Goal: Task Accomplishment & Management: Complete application form

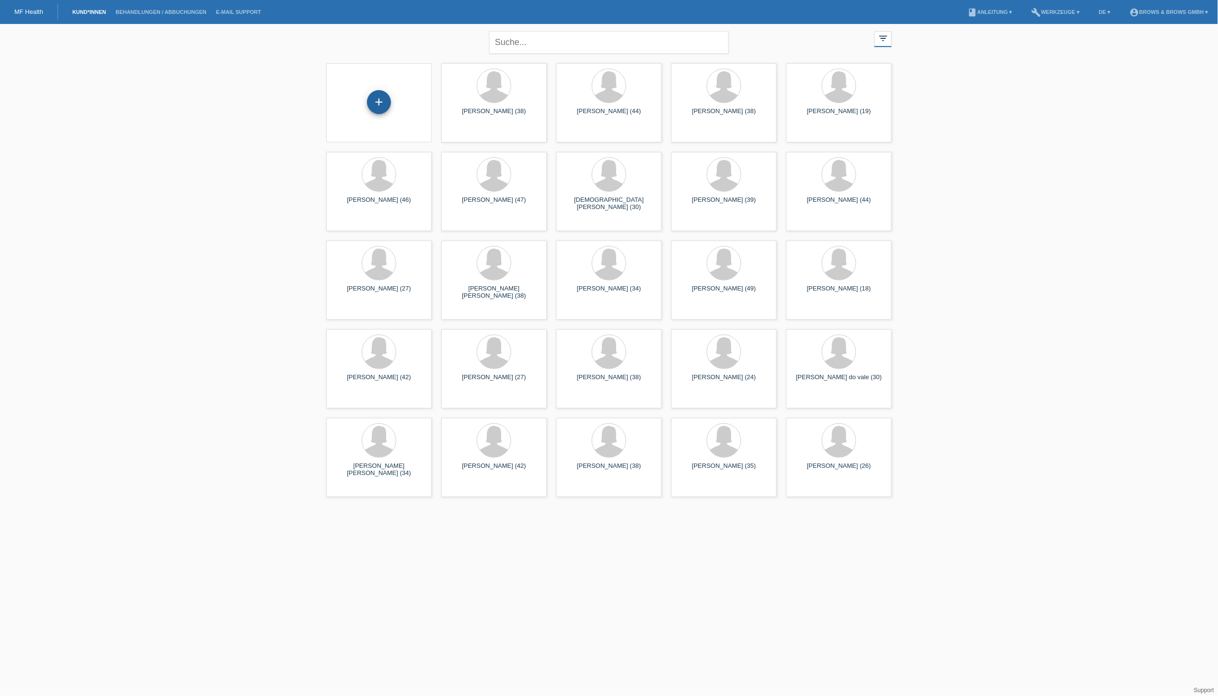
click at [382, 106] on div "+" at bounding box center [379, 102] width 24 height 24
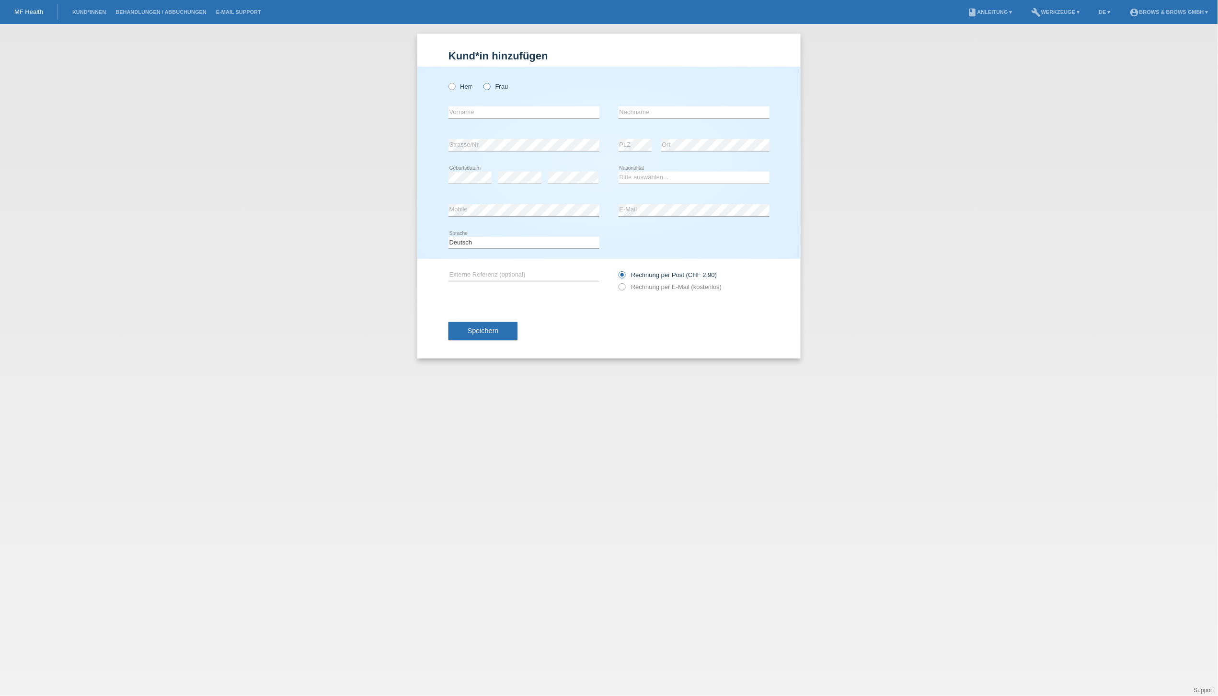
click at [482, 81] on icon at bounding box center [482, 81] width 0 height 0
click at [489, 88] on input "Frau" at bounding box center [486, 86] width 6 height 6
radio input "true"
type input "orsoloya"
type input "Klepacs"
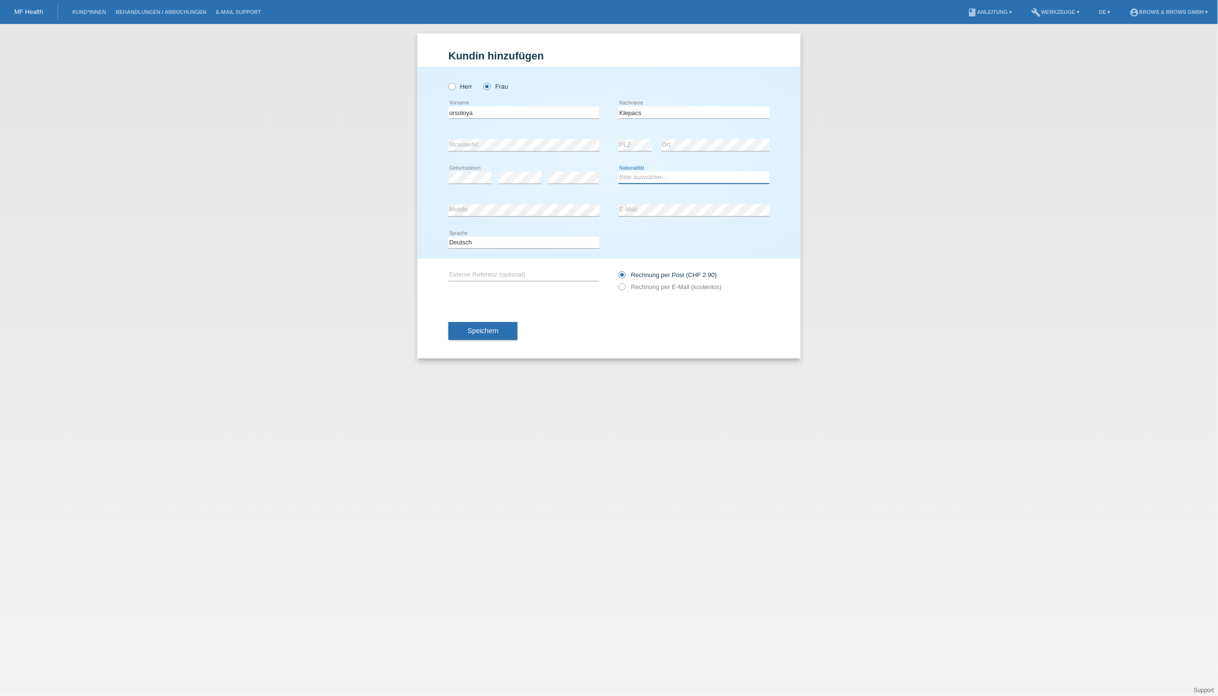
select select "HU"
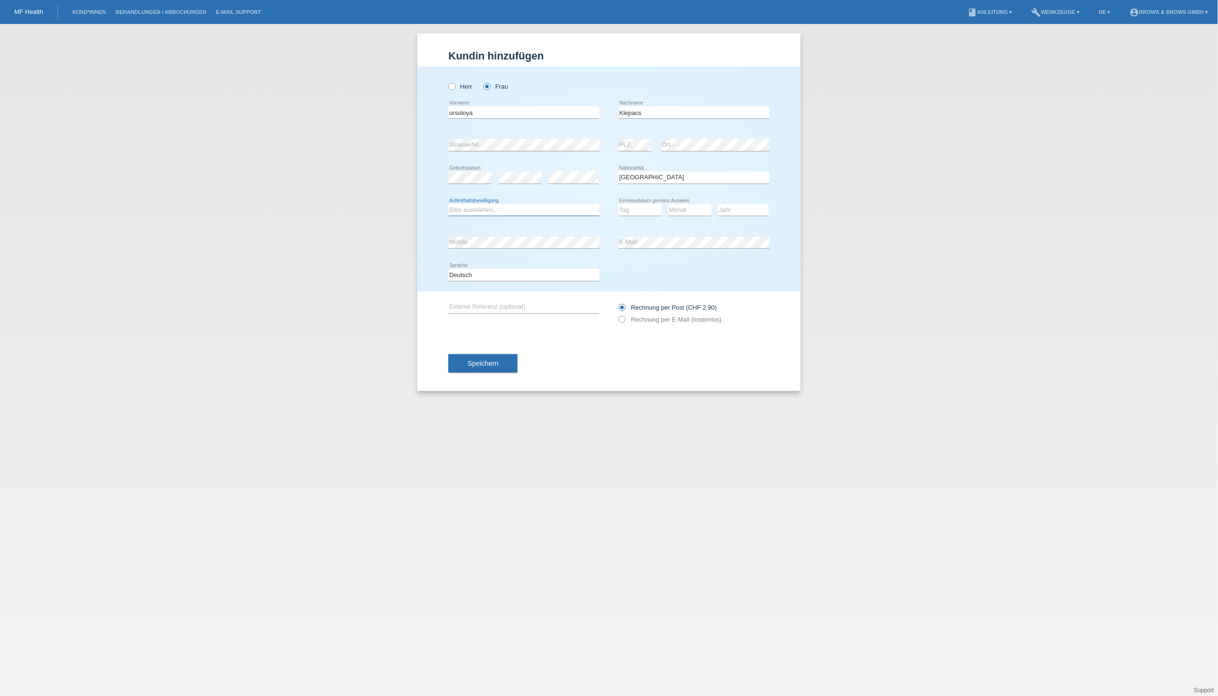
select select "C"
select select "26"
select select "01"
select select "2010"
click at [617, 314] on icon at bounding box center [617, 314] width 0 height 0
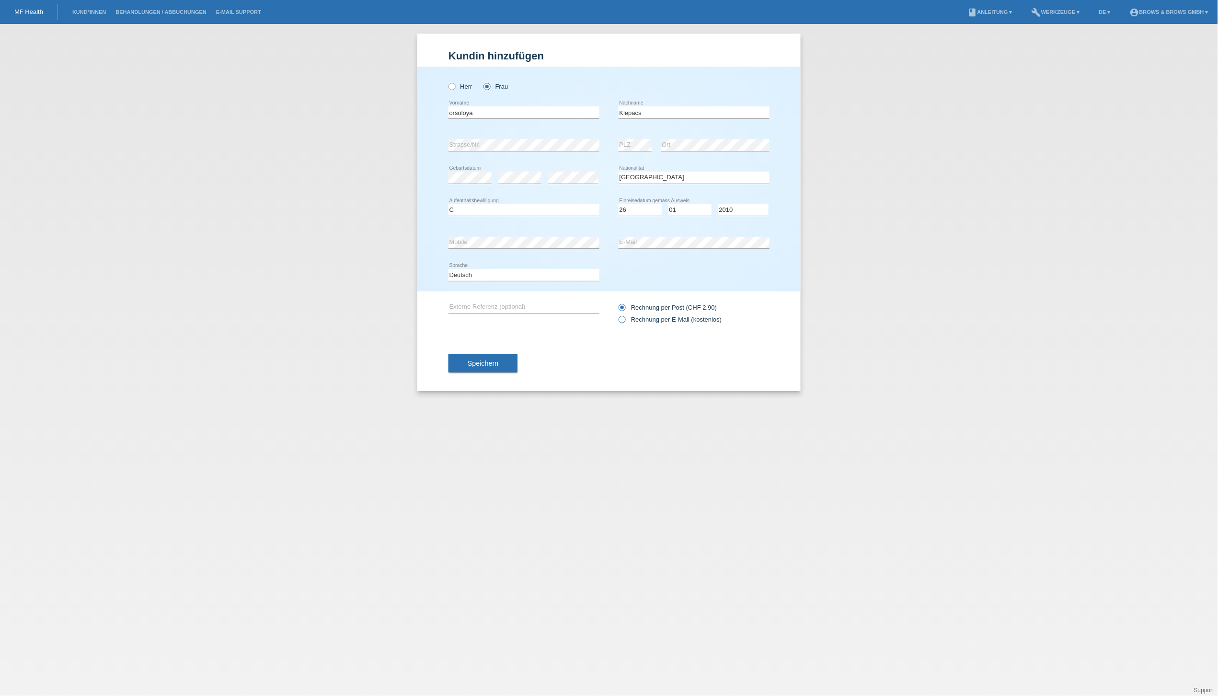
click at [623, 319] on input "Rechnung per E-Mail (kostenlos)" at bounding box center [621, 322] width 6 height 12
radio input "true"
click at [492, 365] on span "Speichern" at bounding box center [483, 363] width 31 height 8
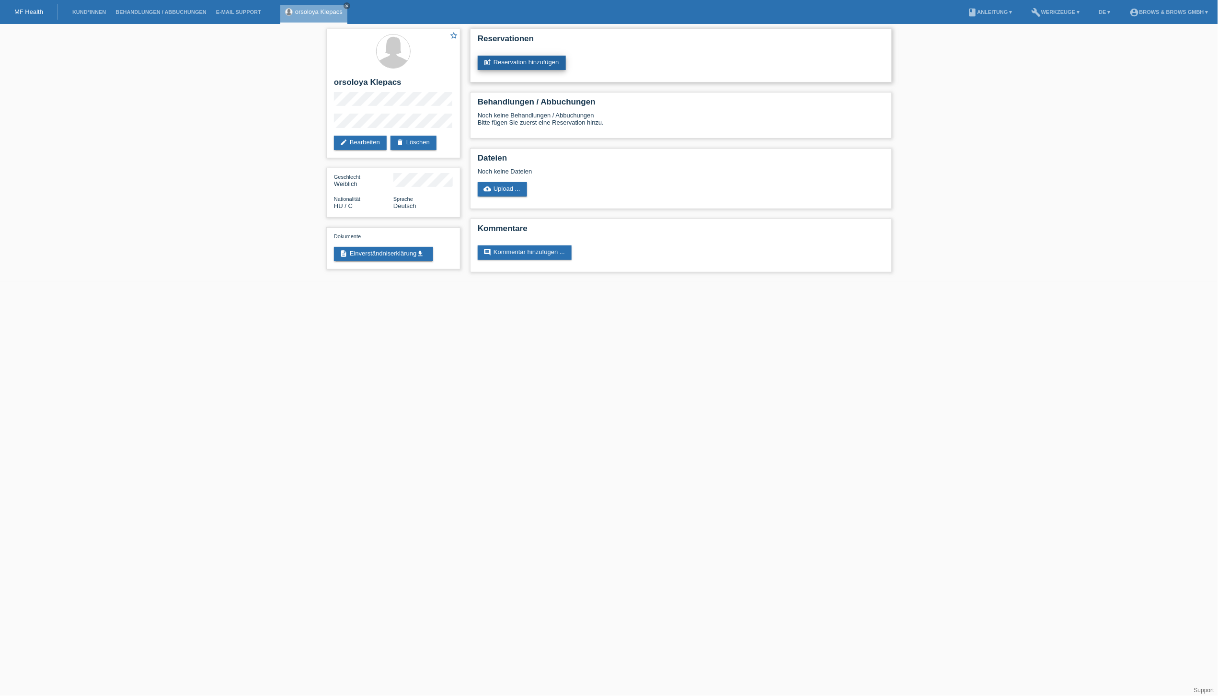
click at [548, 64] on link "post_add Reservation hinzufügen" at bounding box center [522, 63] width 88 height 14
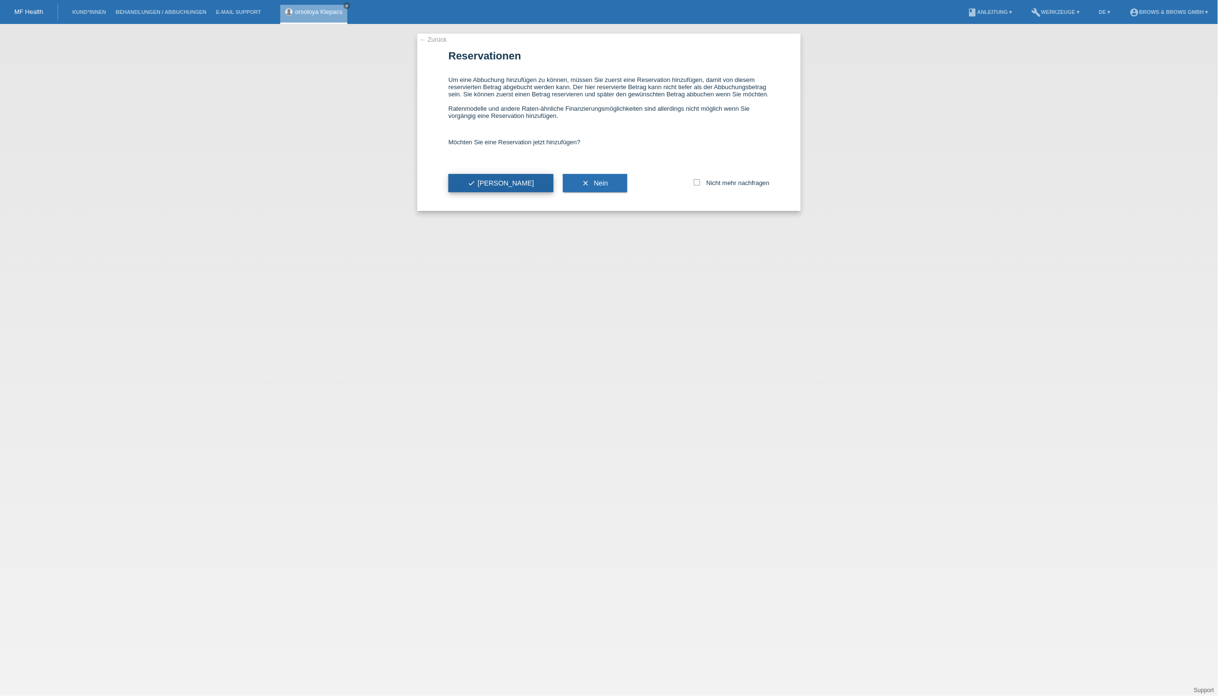
click at [473, 185] on icon "check" at bounding box center [472, 183] width 8 height 8
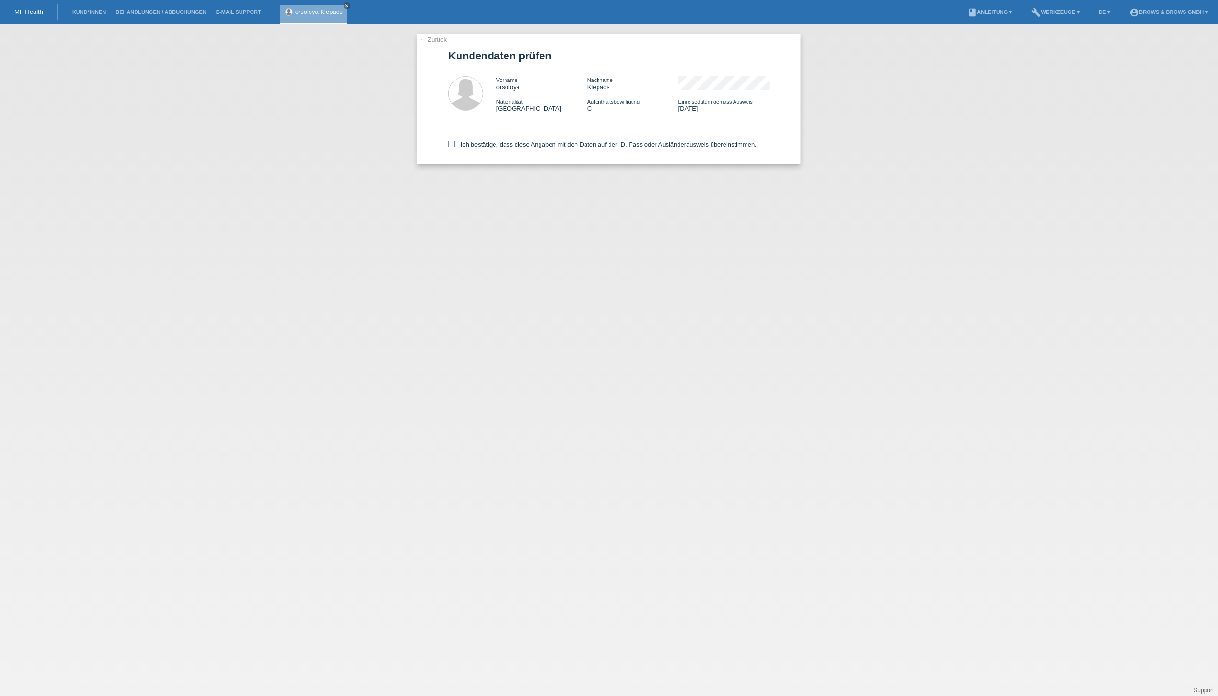
click at [454, 146] on icon at bounding box center [451, 144] width 6 height 6
click at [454, 146] on input "Ich bestätige, dass diese Angaben mit den Daten auf der ID, Pass oder Ausländer…" at bounding box center [451, 144] width 6 height 6
checkbox input "true"
